Goal: Check status: Check status

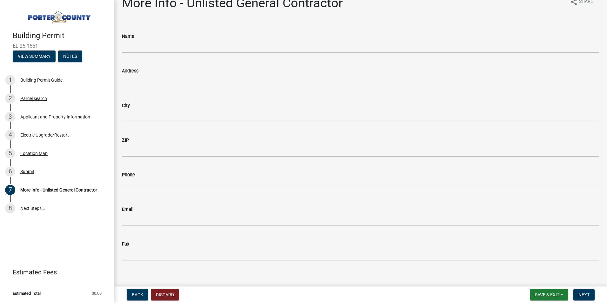
scroll to position [19, 0]
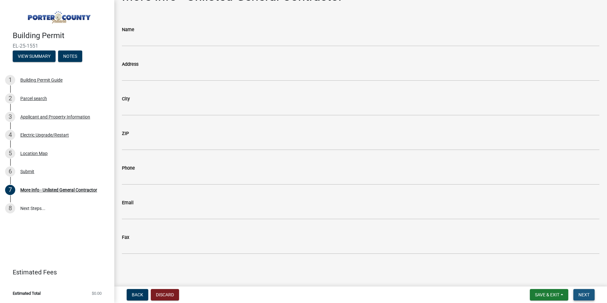
click at [586, 294] on span "Next" at bounding box center [583, 294] width 11 height 5
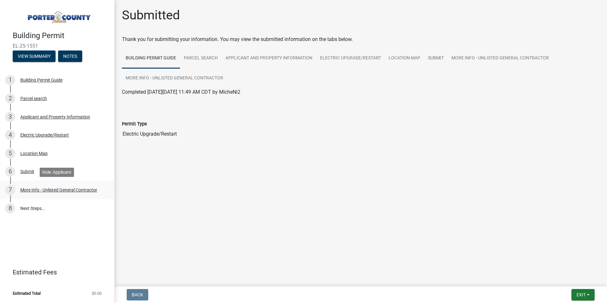
click at [65, 188] on div "More Info - Unlisted General Contractor" at bounding box center [58, 190] width 77 height 4
click at [69, 58] on button "Notes" at bounding box center [70, 55] width 24 height 11
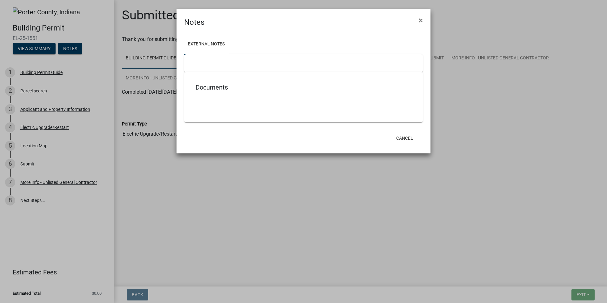
click at [204, 60] on div at bounding box center [303, 63] width 239 height 18
click at [210, 87] on h5 "Documents" at bounding box center [304, 87] width 216 height 8
drag, startPoint x: 275, startPoint y: 104, endPoint x: 221, endPoint y: 78, distance: 59.5
click at [272, 104] on div at bounding box center [303, 102] width 226 height 7
drag, startPoint x: 212, startPoint y: 87, endPoint x: 214, endPoint y: 79, distance: 8.5
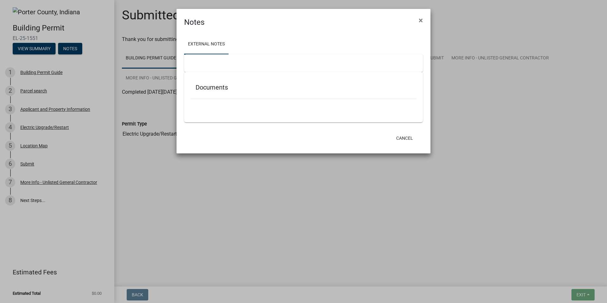
click at [214, 79] on div "Documents" at bounding box center [303, 88] width 226 height 21
drag, startPoint x: 214, startPoint y: 79, endPoint x: 209, endPoint y: 62, distance: 17.7
click at [209, 62] on div at bounding box center [303, 63] width 239 height 18
click at [202, 65] on div at bounding box center [303, 63] width 239 height 18
click at [230, 58] on div at bounding box center [303, 63] width 239 height 18
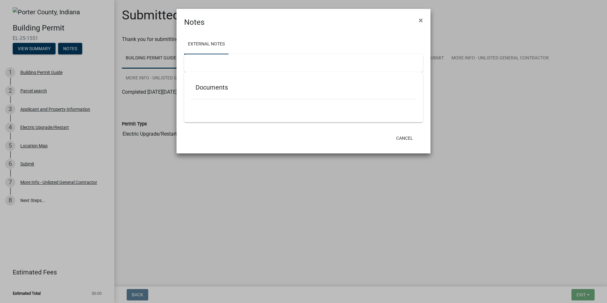
click at [356, 119] on div "Documents" at bounding box center [303, 97] width 239 height 50
click at [407, 142] on button "Cancel" at bounding box center [404, 137] width 27 height 11
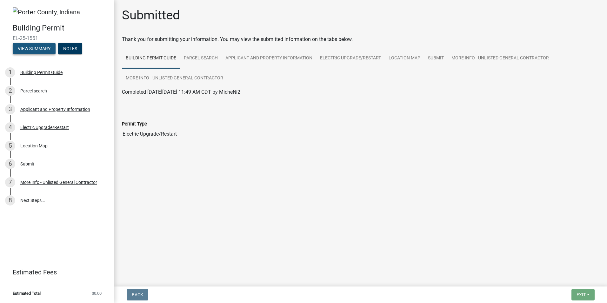
click at [37, 48] on button "View Summary" at bounding box center [34, 48] width 43 height 11
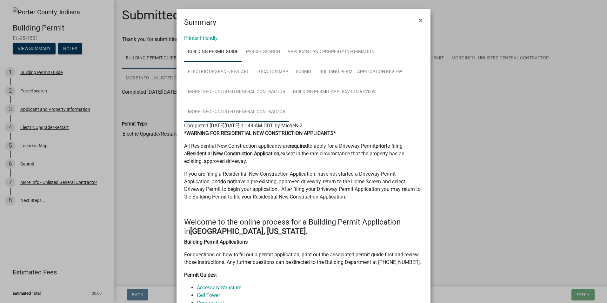
click at [227, 113] on link "More Info - Unlisted General Contractor" at bounding box center [236, 112] width 105 height 20
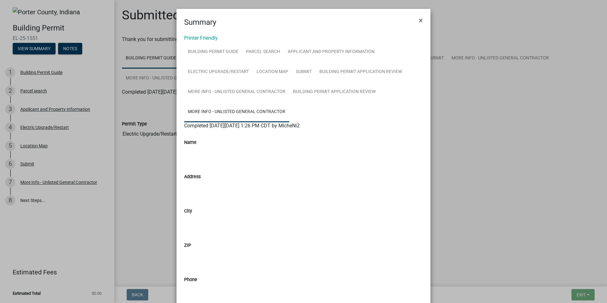
click at [204, 136] on div "Name" at bounding box center [303, 144] width 239 height 29
click at [419, 19] on span "×" at bounding box center [421, 20] width 4 height 9
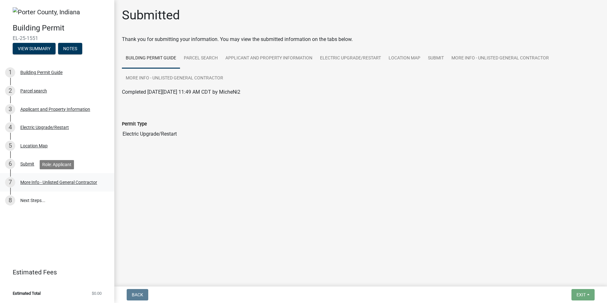
click at [47, 184] on div "More Info - Unlisted General Contractor" at bounding box center [58, 182] width 77 height 4
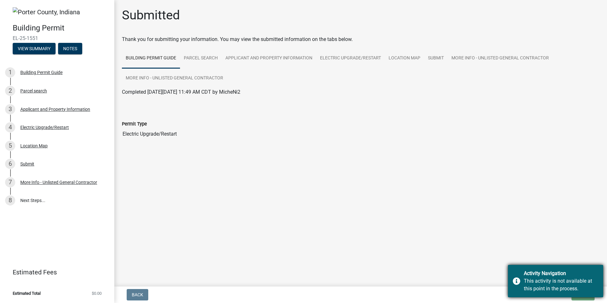
click at [559, 280] on div "This activity is not available at this point in the process." at bounding box center [561, 284] width 75 height 15
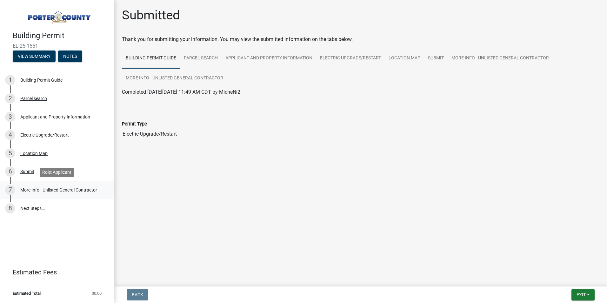
click at [52, 189] on div "More Info - Unlisted General Contractor" at bounding box center [58, 190] width 77 height 4
click at [67, 55] on button "Notes" at bounding box center [70, 55] width 24 height 11
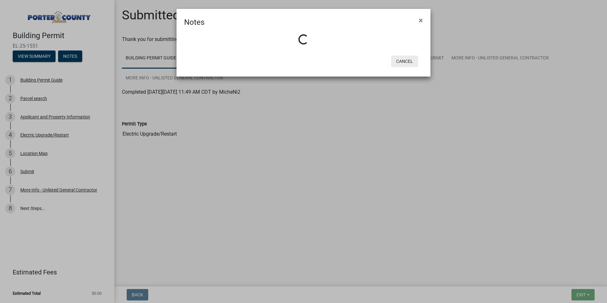
click at [404, 61] on button "Cancel" at bounding box center [404, 61] width 27 height 11
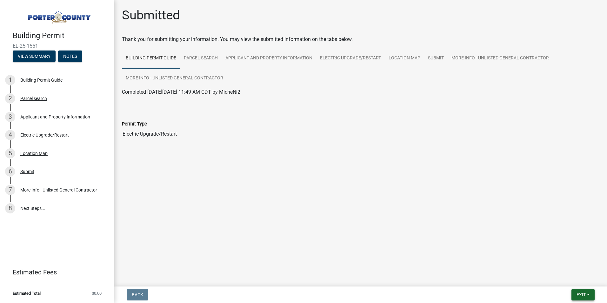
click at [588, 294] on button "Exit" at bounding box center [582, 294] width 23 height 11
click at [61, 226] on div "Building Permit EL-25-1551 View Summary Notes 1 Building Permit Guide 2 Parcel …" at bounding box center [57, 151] width 114 height 303
click at [60, 190] on div "More Info - Unlisted General Contractor" at bounding box center [58, 190] width 77 height 4
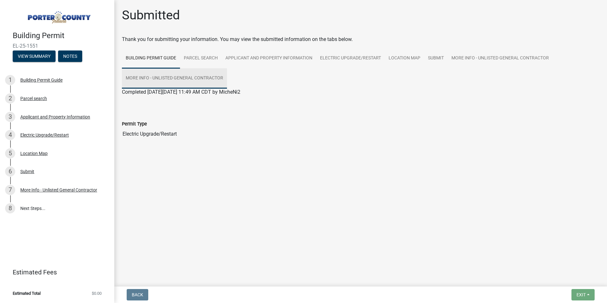
click at [191, 73] on link "More Info - Unlisted General Contractor" at bounding box center [174, 78] width 105 height 20
